Goal: Check status

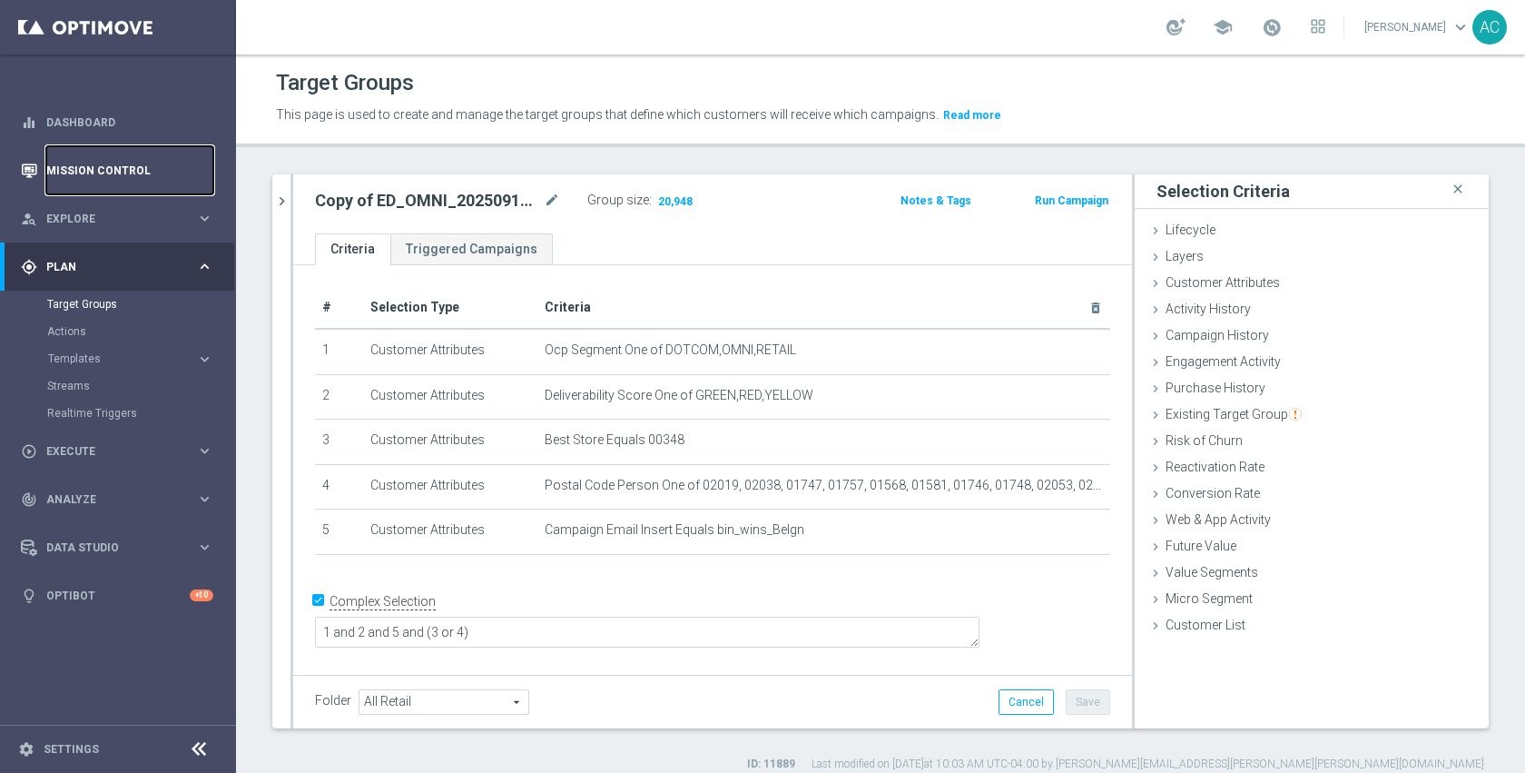
click at [83, 164] on link "Mission Control" at bounding box center [129, 170] width 167 height 48
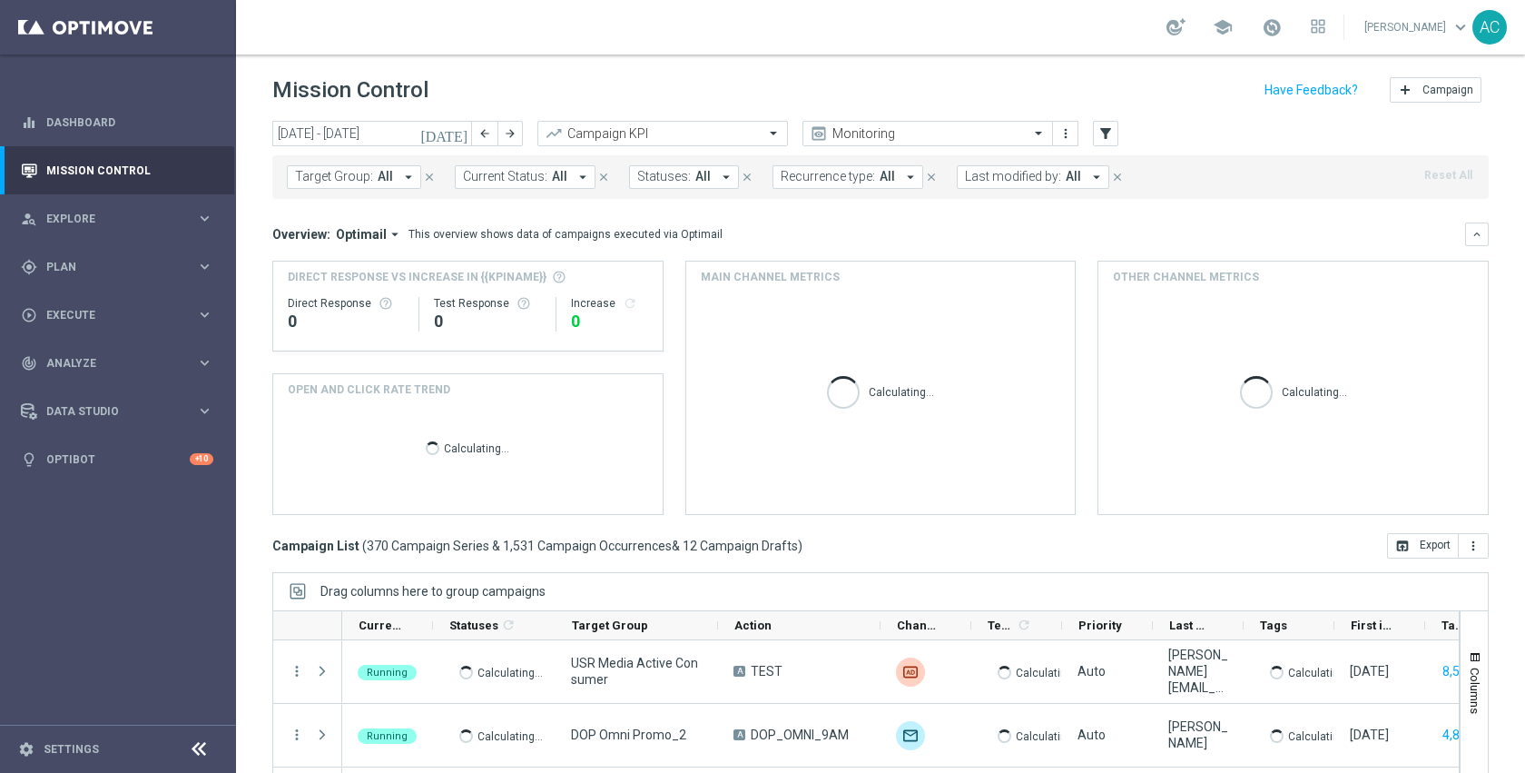
click at [391, 176] on button "Target Group: All arrow_drop_down" at bounding box center [354, 177] width 134 height 24
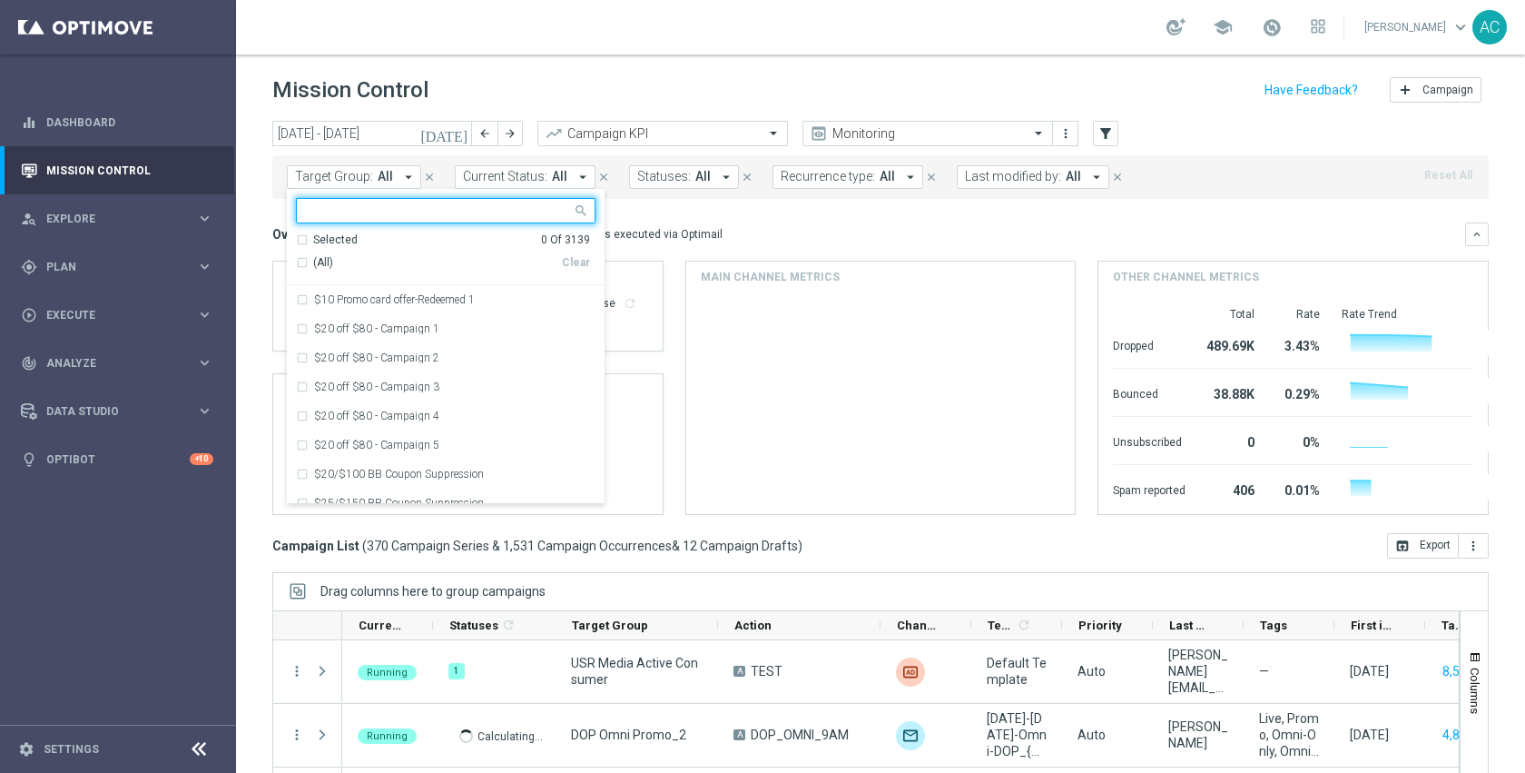
click at [397, 203] on input "text" at bounding box center [439, 210] width 266 height 15
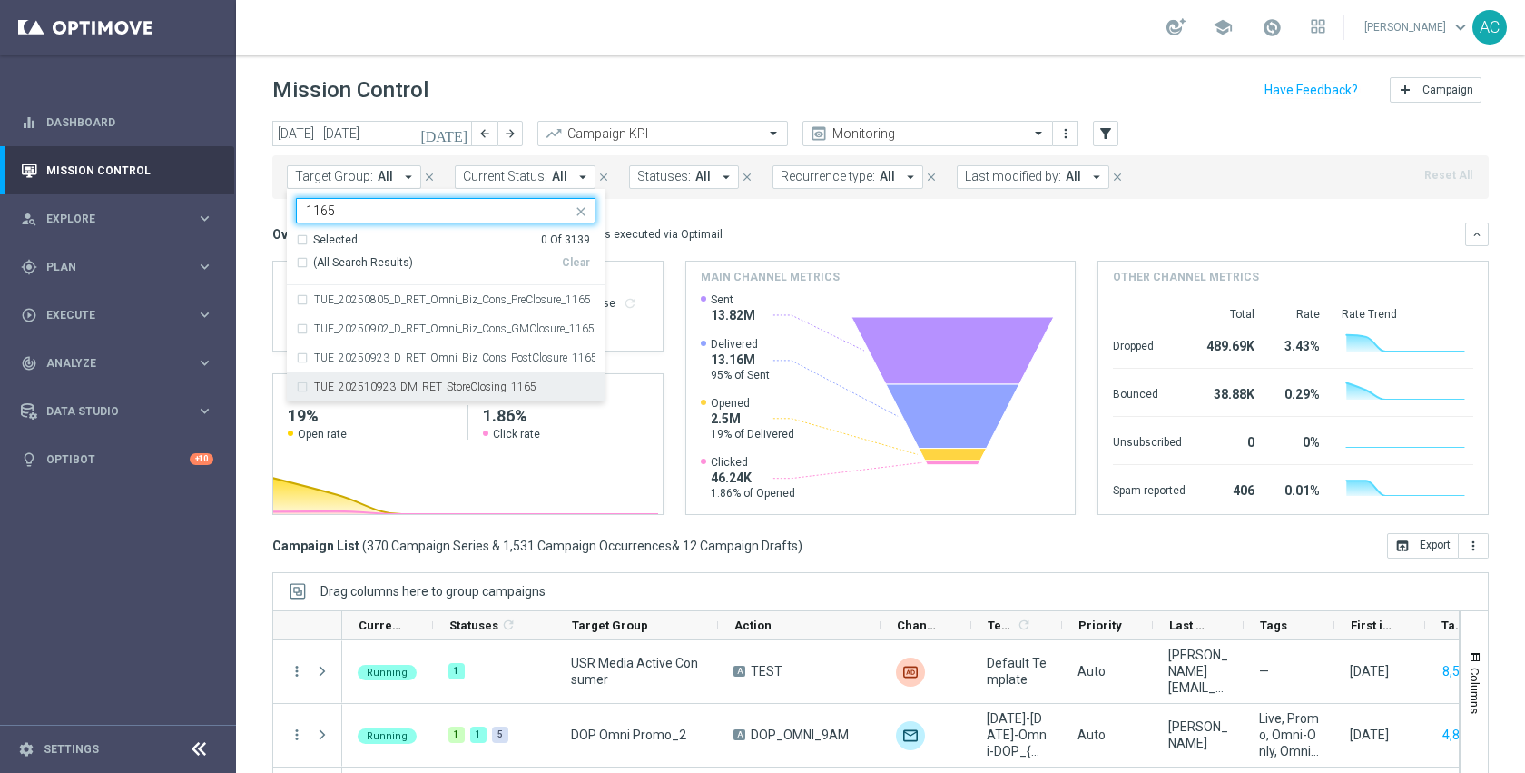
click at [431, 393] on div "TUE_202510923_DM_RET_StoreClosing_1165" at bounding box center [446, 386] width 300 height 29
type input "1165"
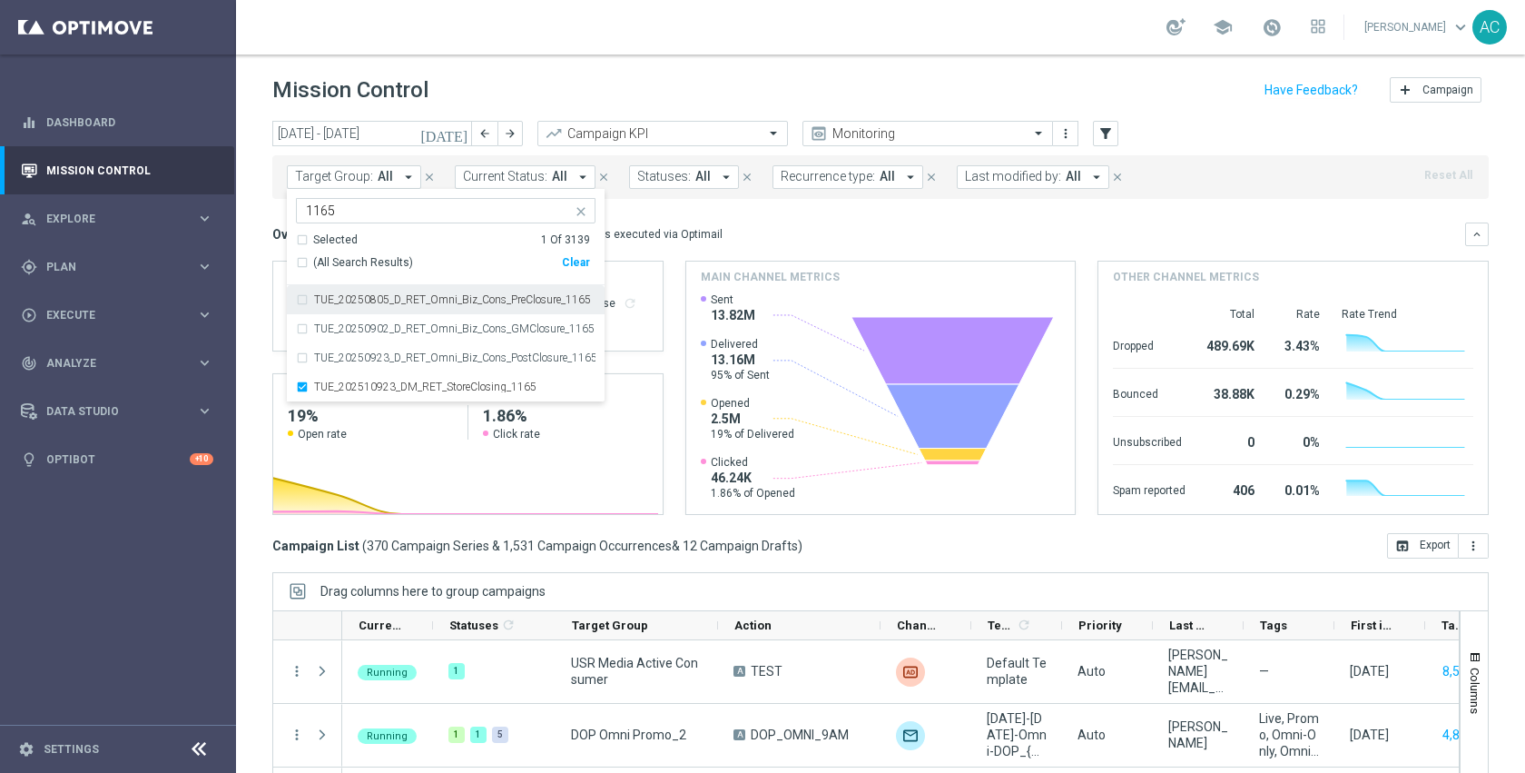
click at [755, 232] on div "Overview: Optimail arrow_drop_down This overview shows data of campaigns execut…" at bounding box center [868, 234] width 1193 height 16
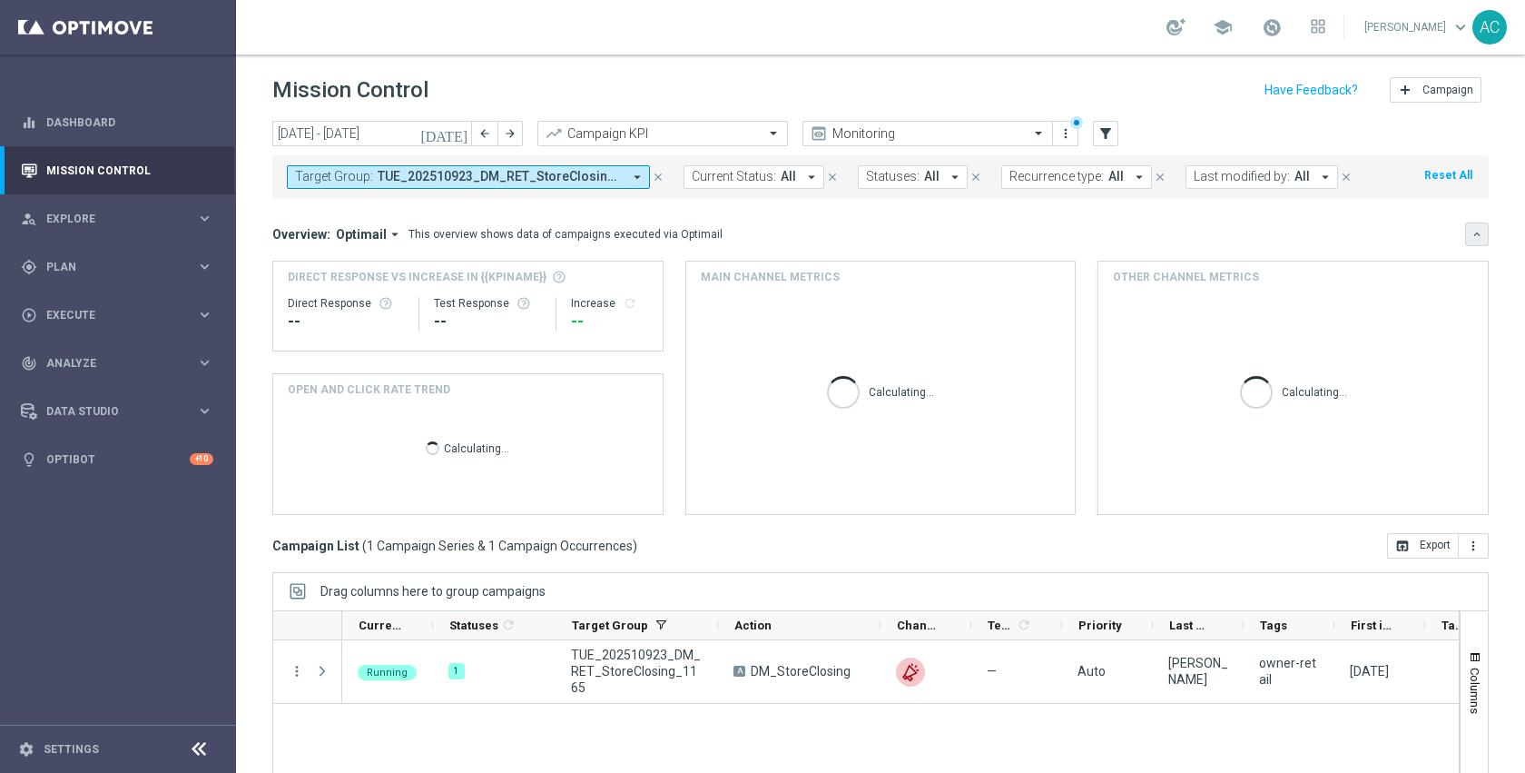
click at [1471, 233] on icon "keyboard_arrow_down" at bounding box center [1477, 234] width 13 height 13
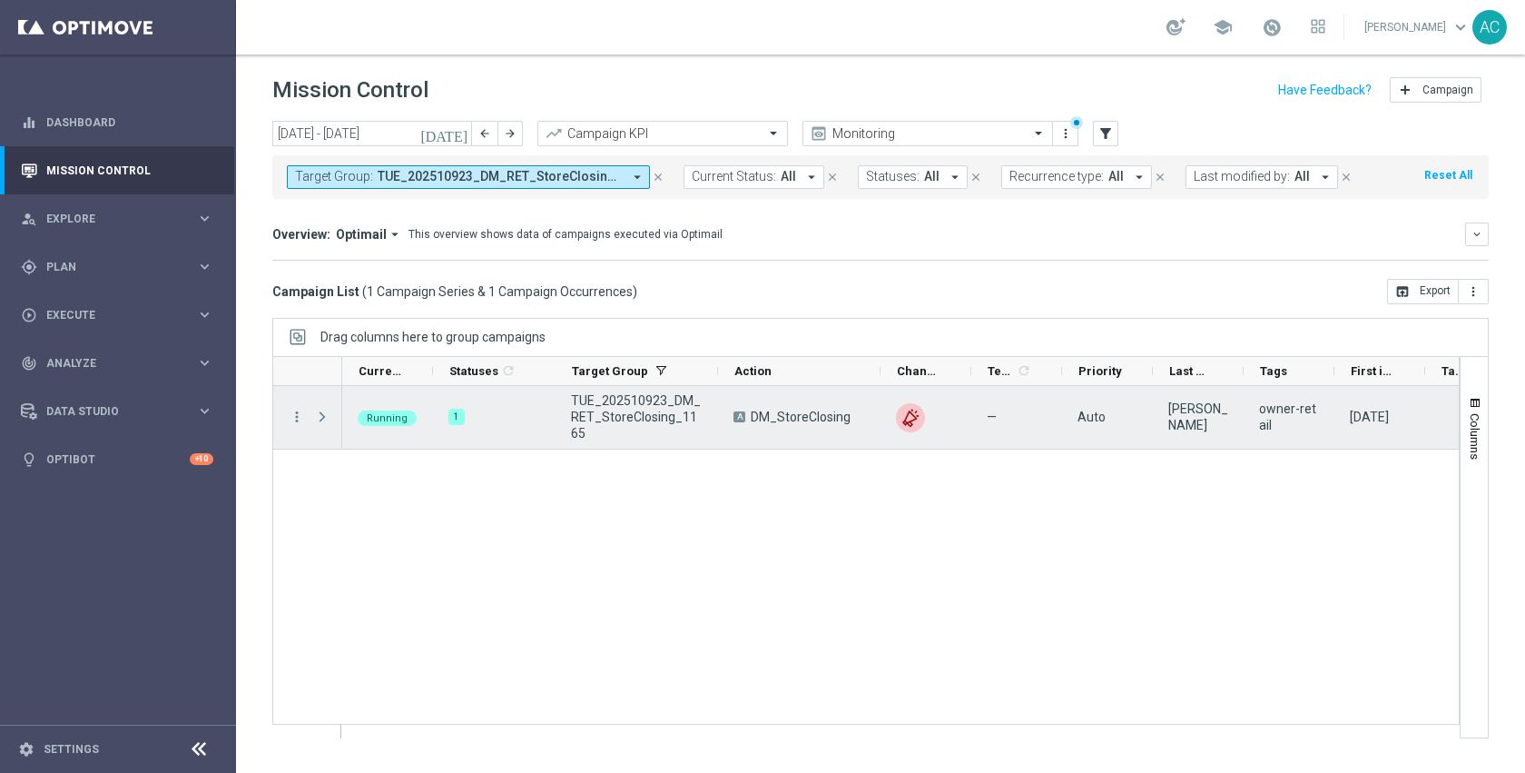
click at [320, 417] on span at bounding box center [322, 416] width 16 height 15
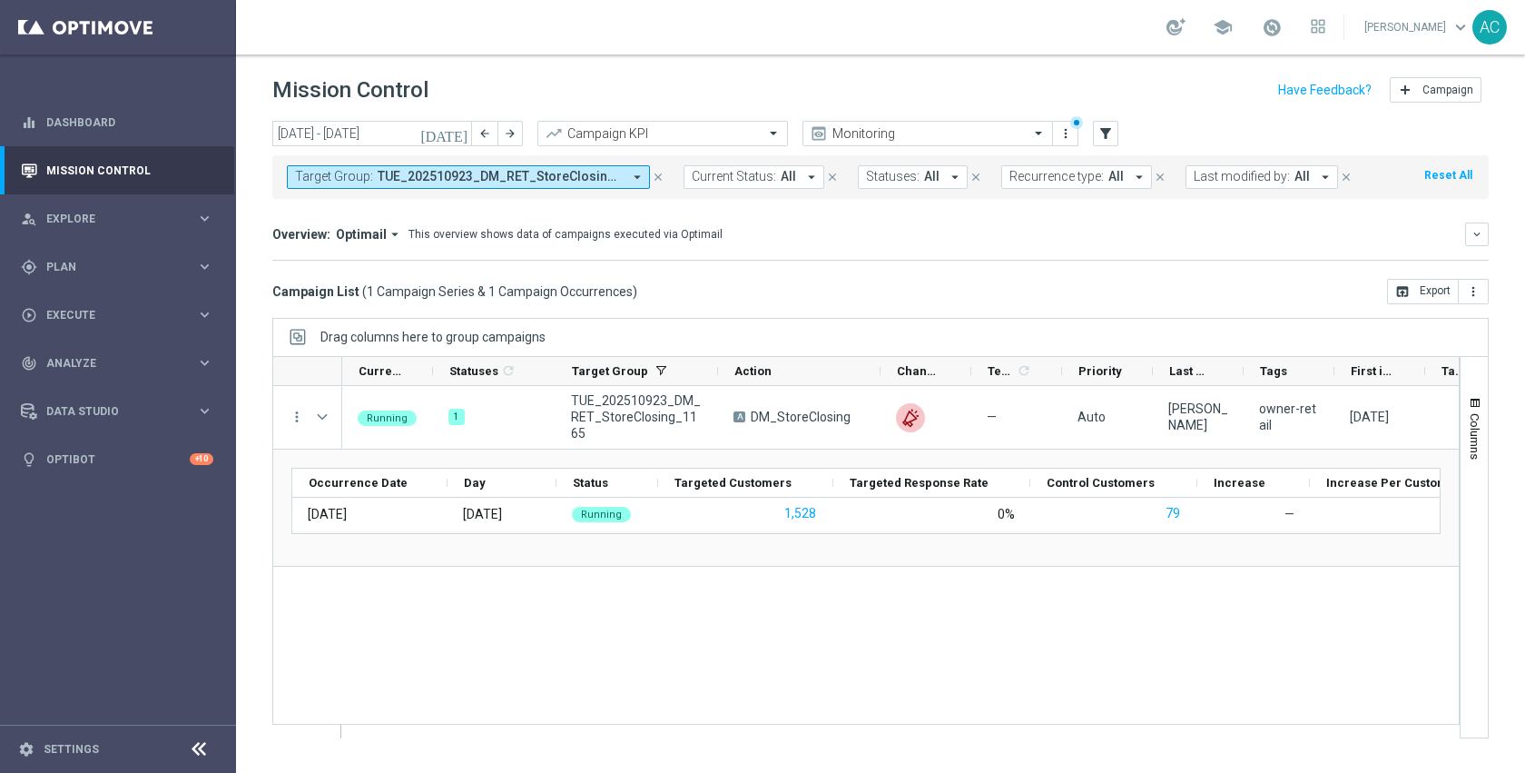
click at [581, 603] on div "Running 1 TUE_202510923_DM_RET_StoreClosing_1165 A DM_StoreClosing unfold_more …" at bounding box center [900, 561] width 1117 height 351
